Goal: Communication & Community: Answer question/provide support

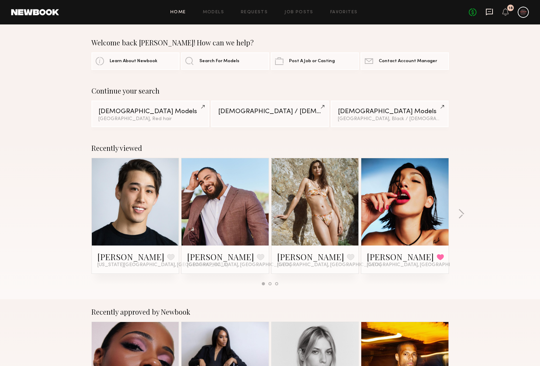
click at [489, 12] on icon at bounding box center [489, 11] width 3 height 1
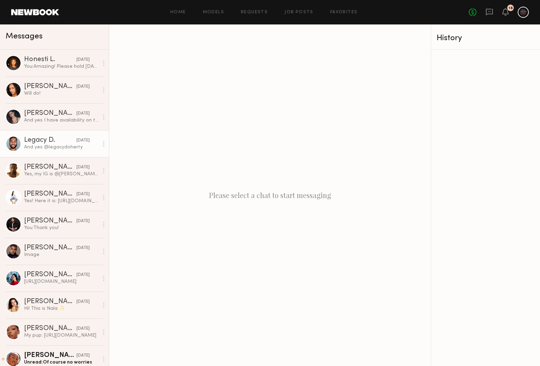
click at [43, 133] on link "Legacy D. [DATE] And yes @legacydoherty" at bounding box center [54, 143] width 109 height 27
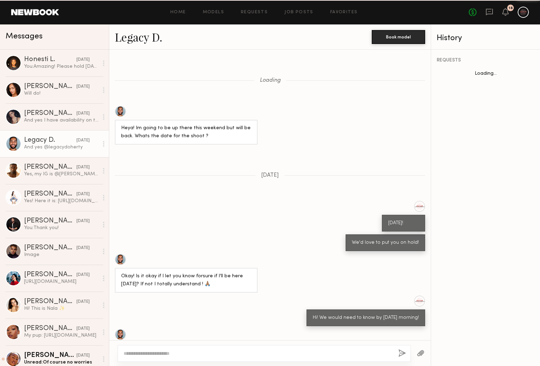
scroll to position [146, 0]
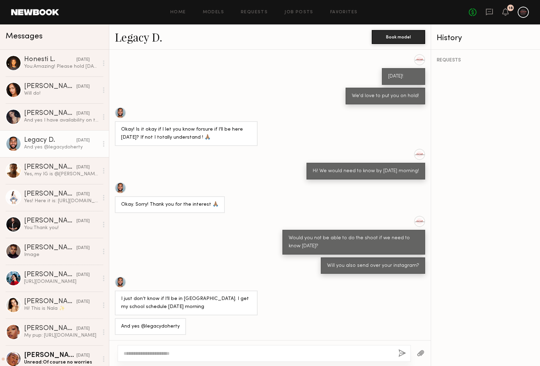
click at [213, 355] on textarea at bounding box center [257, 352] width 269 height 7
type textarea "**********"
click at [399, 353] on button "button" at bounding box center [402, 353] width 8 height 9
